Goal: Task Accomplishment & Management: Manage account settings

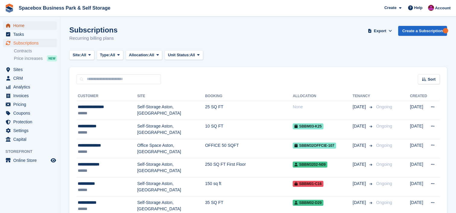
click at [37, 26] on span "Home" at bounding box center [31, 25] width 36 height 8
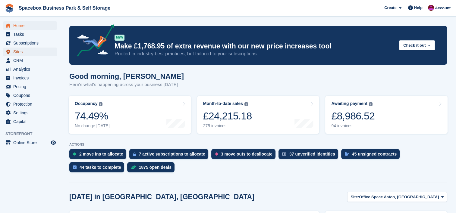
click at [37, 53] on span "Sites" at bounding box center [31, 52] width 36 height 8
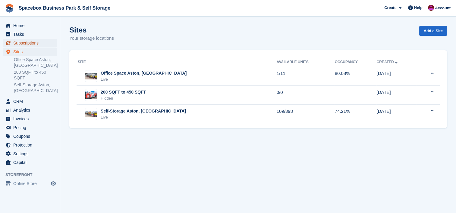
click at [33, 39] on span "Subscriptions" at bounding box center [31, 43] width 36 height 8
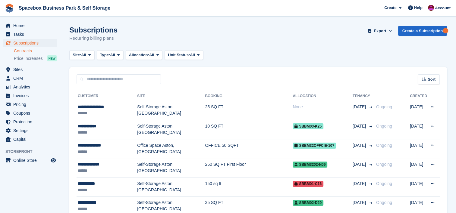
click at [33, 53] on link "Contracts" at bounding box center [35, 51] width 43 height 6
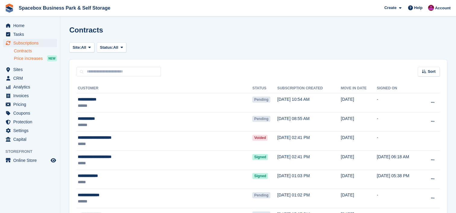
click at [34, 59] on span "Price increases" at bounding box center [28, 59] width 29 height 6
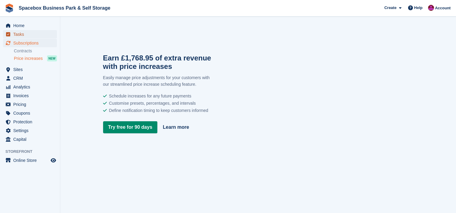
click at [37, 35] on span "Tasks" at bounding box center [31, 34] width 36 height 8
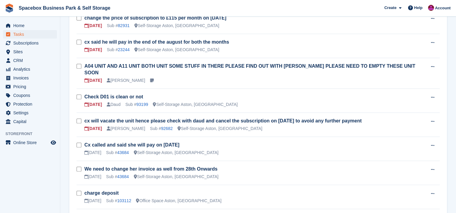
scroll to position [241, 0]
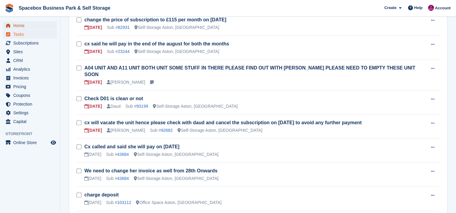
click at [15, 28] on span "Home" at bounding box center [31, 25] width 36 height 8
click at [21, 23] on span "Home" at bounding box center [31, 25] width 36 height 8
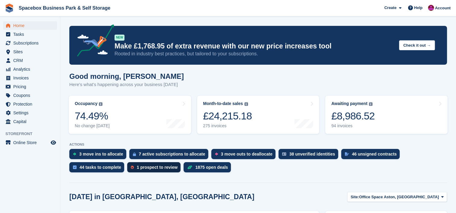
click at [137, 166] on div "1 prospect to review" at bounding box center [157, 167] width 41 height 5
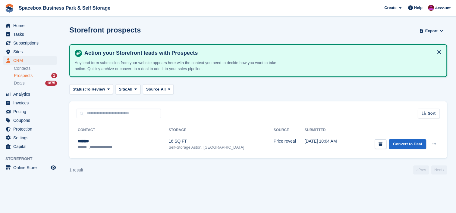
click at [331, 170] on div "1 result ‹ Prev Next ›" at bounding box center [257, 170] width 377 height 9
click at [420, 161] on section "Storefront prospects Export Export Prospects Export a CSV of all Prospects whic…" at bounding box center [257, 106] width 395 height 213
click at [421, 82] on section "Storefront prospects Export Export Prospects Export a CSV of all Prospects whic…" at bounding box center [257, 106] width 395 height 213
click at [44, 77] on div "Prospects 1" at bounding box center [35, 76] width 43 height 6
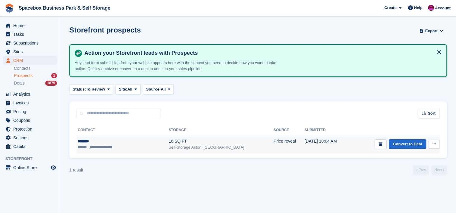
click at [192, 143] on div "16 SQ FT" at bounding box center [220, 141] width 105 height 6
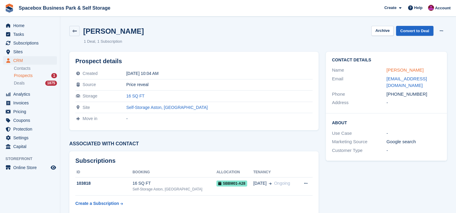
click at [399, 71] on link "[PERSON_NAME]" at bounding box center [404, 69] width 37 height 5
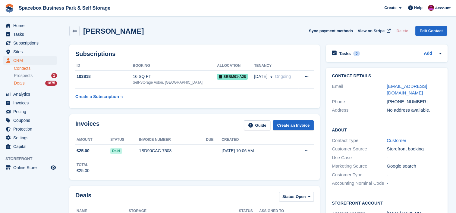
click at [47, 83] on div "1875" at bounding box center [51, 83] width 12 height 5
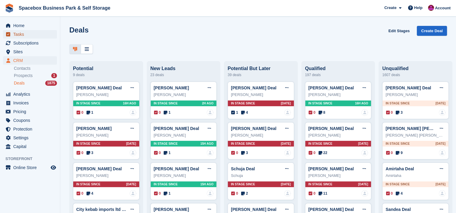
click at [42, 32] on span "Tasks" at bounding box center [31, 34] width 36 height 8
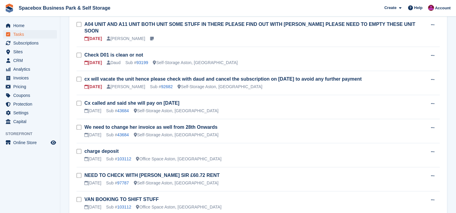
scroll to position [281, 0]
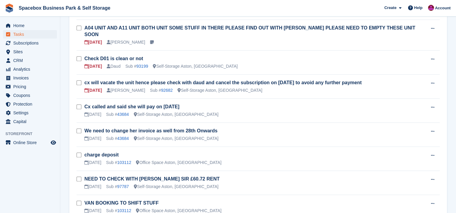
click at [309, 9] on span "Spacebox Business Park & Self Storage Create Subscription Invoice Contact Deal …" at bounding box center [228, 8] width 456 height 16
click at [35, 48] on span "Sites" at bounding box center [31, 52] width 36 height 8
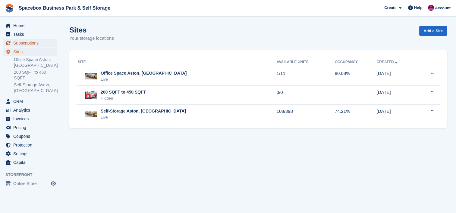
click at [35, 42] on span "Subscriptions" at bounding box center [31, 43] width 36 height 8
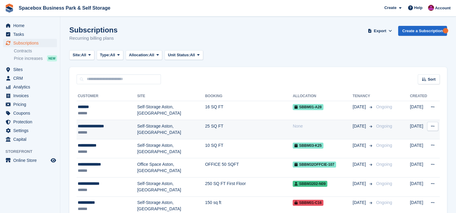
click at [227, 123] on td "25 SQ FT" at bounding box center [249, 129] width 88 height 19
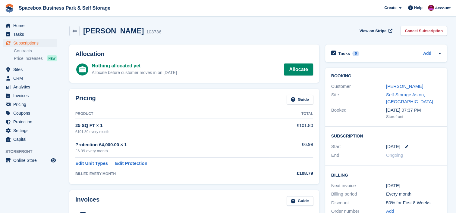
click at [285, 29] on div "[PERSON_NAME] 103736 View on Stripe Cancel Subscription" at bounding box center [257, 31] width 377 height 10
click at [39, 50] on link "Contracts" at bounding box center [35, 51] width 43 height 6
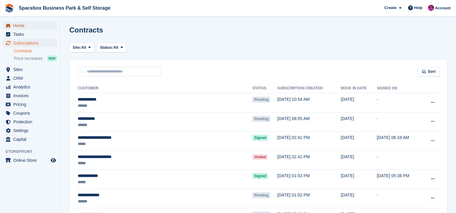
click at [52, 29] on link "Home" at bounding box center [30, 25] width 54 height 8
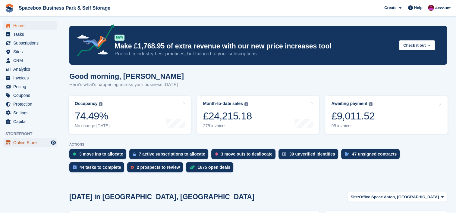
click at [19, 143] on span "Online Store" at bounding box center [31, 143] width 36 height 8
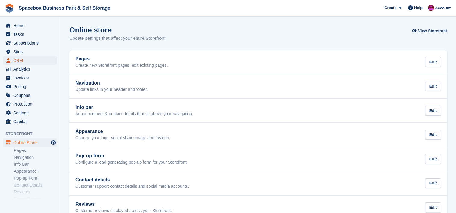
click at [31, 62] on span "CRM" at bounding box center [31, 60] width 36 height 8
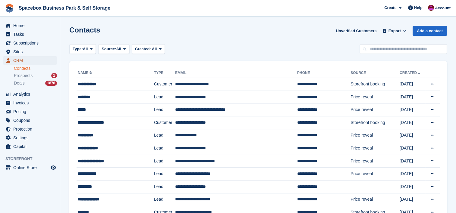
click at [31, 62] on span "CRM" at bounding box center [31, 60] width 36 height 8
click at [39, 78] on div "Prospects 1" at bounding box center [35, 76] width 43 height 6
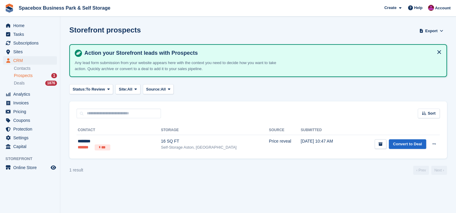
click at [39, 76] on div "Prospects 1" at bounding box center [35, 76] width 43 height 6
click at [36, 27] on span "Home" at bounding box center [31, 25] width 36 height 8
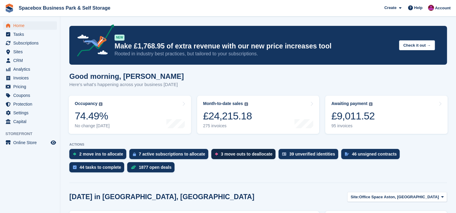
click at [248, 150] on div "3 move outs to deallocate" at bounding box center [243, 154] width 64 height 10
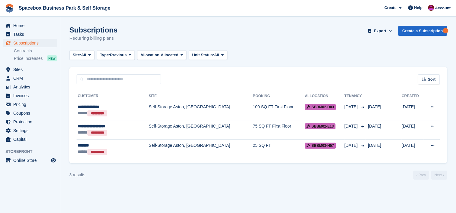
click at [0, 181] on html "Spacebox Business Park & Self Storage Create Subscription Invoice Contact Deal …" at bounding box center [228, 106] width 456 height 213
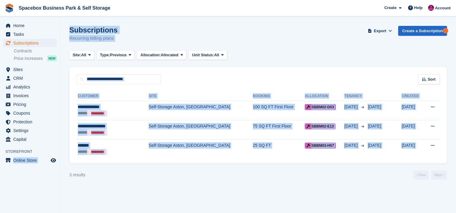
drag, startPoint x: -1, startPoint y: 181, endPoint x: 7, endPoint y: 186, distance: 9.7
click at [7, 186] on aside "Home Tasks Subscriptions Subscriptions Subscriptions Contracts Price increases …" at bounding box center [30, 108] width 60 height 183
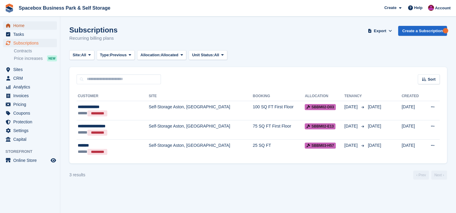
click at [44, 27] on span "Home" at bounding box center [31, 25] width 36 height 8
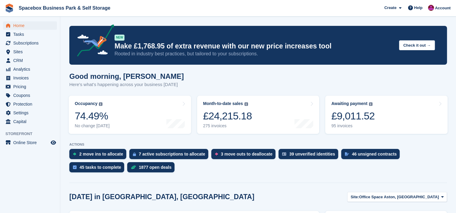
click at [37, 34] on span "Tasks" at bounding box center [31, 34] width 36 height 8
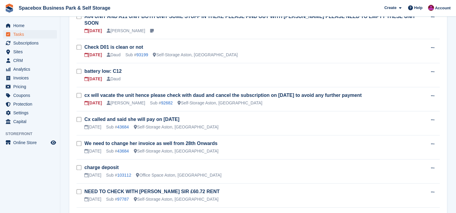
scroll to position [289, 0]
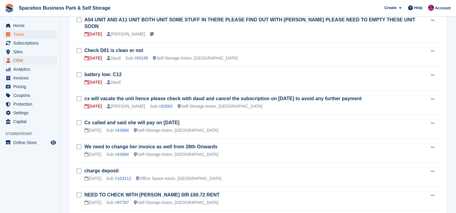
click at [21, 61] on span "CRM" at bounding box center [31, 60] width 36 height 8
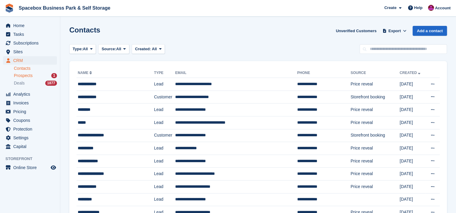
click at [23, 76] on span "Prospects" at bounding box center [23, 76] width 19 height 6
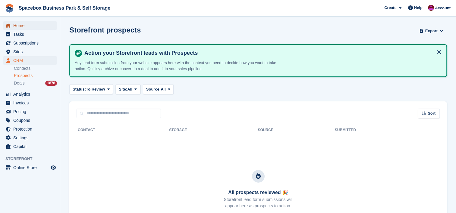
click at [29, 22] on span "Home" at bounding box center [31, 25] width 36 height 8
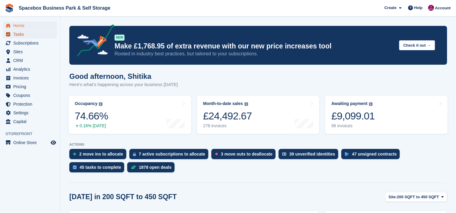
click at [28, 35] on span "Tasks" at bounding box center [31, 34] width 36 height 8
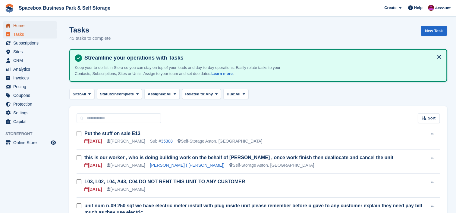
click at [35, 27] on span "Home" at bounding box center [31, 25] width 36 height 8
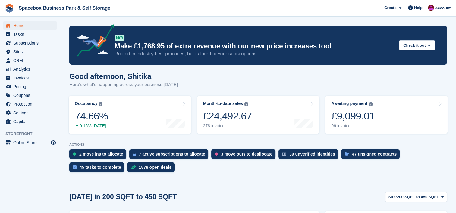
click at [181, 88] on div "Good afternoon, [PERSON_NAME] Here's what's happening across your business [DAT…" at bounding box center [257, 83] width 377 height 23
click at [19, 167] on aside "Home Tasks Subscriptions Subscriptions Subscriptions Contracts Price increases …" at bounding box center [30, 108] width 60 height 183
